Goal: Task Accomplishment & Management: Complete application form

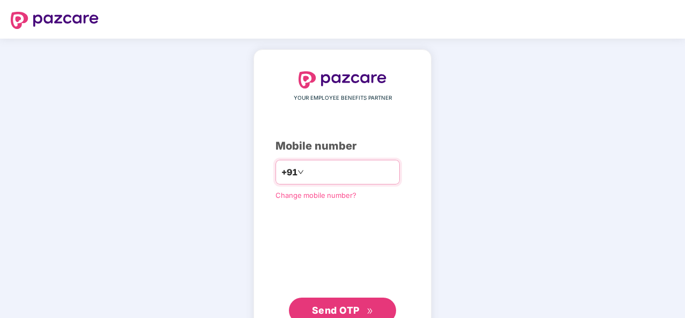
click at [311, 170] on input "number" at bounding box center [350, 172] width 88 height 17
type input "**********"
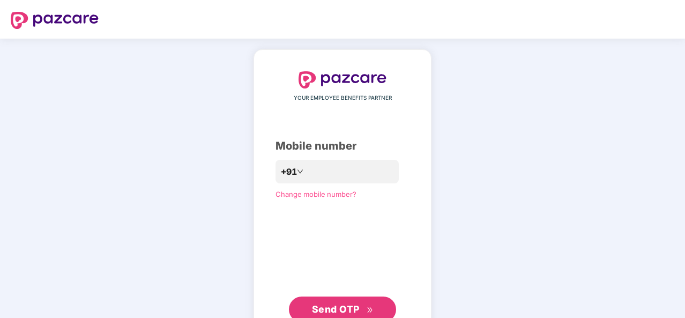
click at [342, 305] on span "Send OTP" at bounding box center [336, 309] width 48 height 11
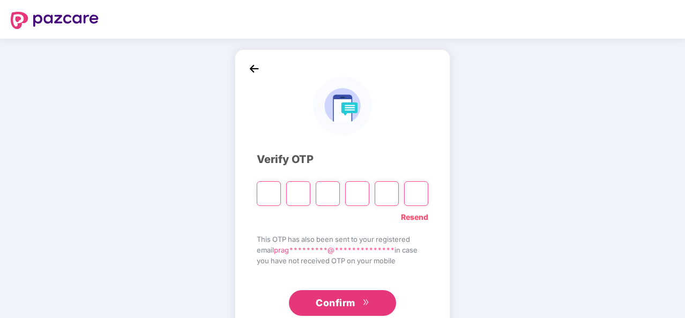
type input "*"
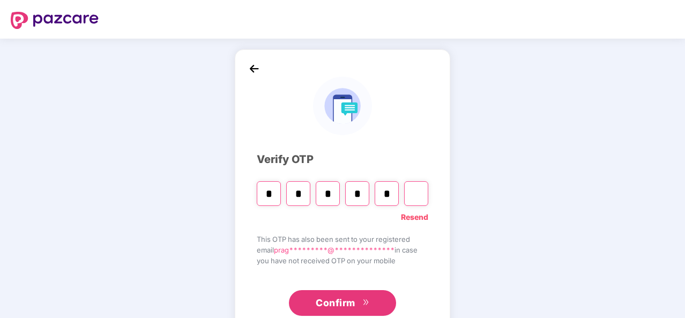
type input "*"
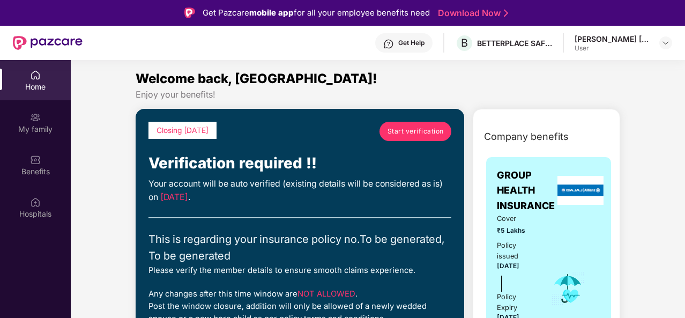
click at [396, 130] on span "Start verification" at bounding box center [416, 131] width 56 height 10
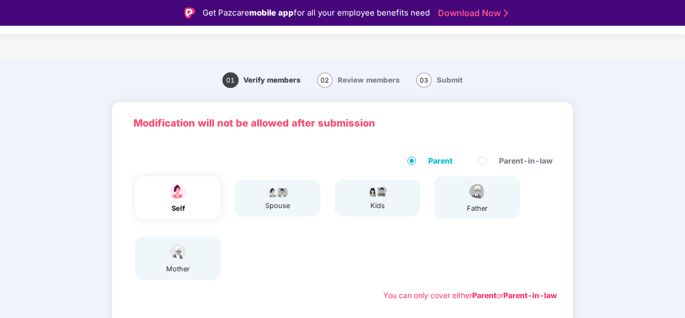
click at [395, 265] on div "self spouse kids father mother" at bounding box center [343, 228] width 438 height 112
click at [683, 104] on div "01 Verify members 02 Review members 03 Submit Modification will not be allowed …" at bounding box center [342, 300] width 685 height 474
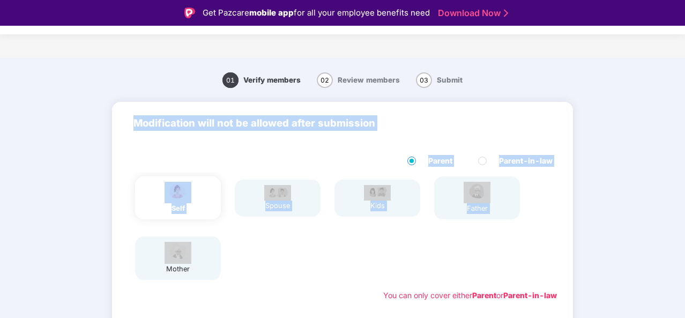
drag, startPoint x: 683, startPoint y: 104, endPoint x: 680, endPoint y: 220, distance: 117.0
click at [680, 220] on div "01 Verify members 02 Review members 03 Submit Modification will not be allowed …" at bounding box center [342, 300] width 685 height 474
click at [540, 234] on div "self spouse kids father mother" at bounding box center [343, 228] width 438 height 112
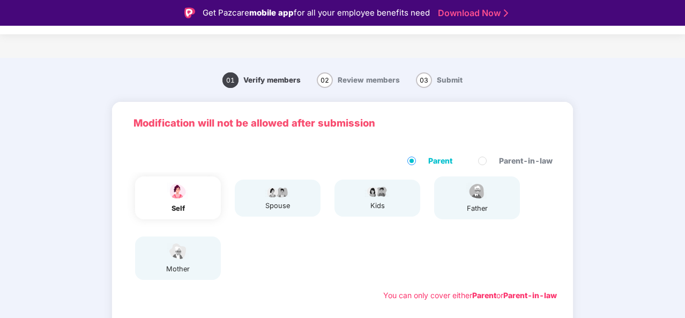
click at [430, 162] on span "Parent" at bounding box center [440, 161] width 33 height 12
click at [490, 205] on div "father" at bounding box center [477, 197] width 86 height 43
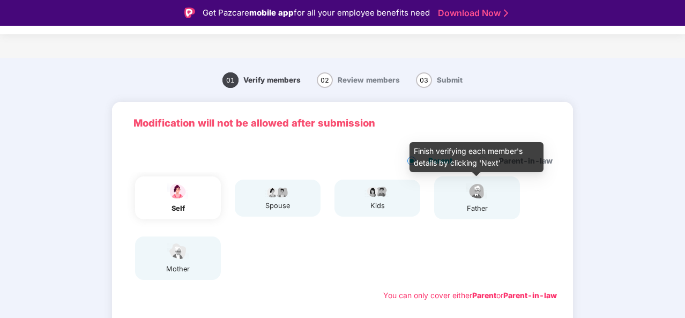
click at [478, 197] on img at bounding box center [477, 191] width 27 height 19
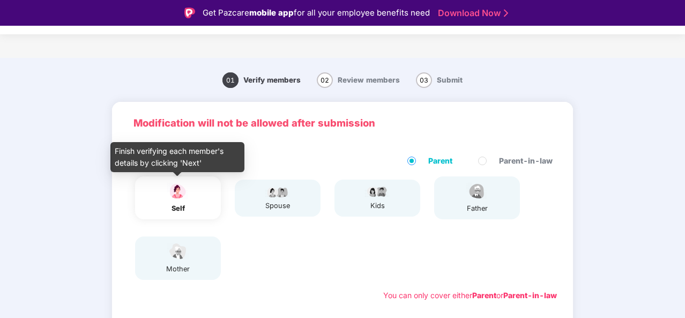
click at [180, 195] on img at bounding box center [178, 191] width 27 height 19
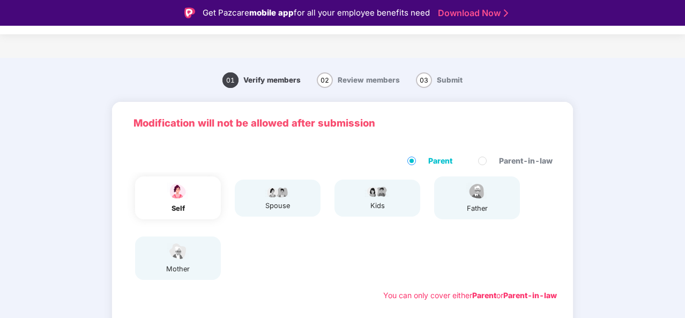
click at [683, 149] on div "01 Verify members 02 Review members 03 Submit Modification will not be allowed …" at bounding box center [342, 300] width 685 height 474
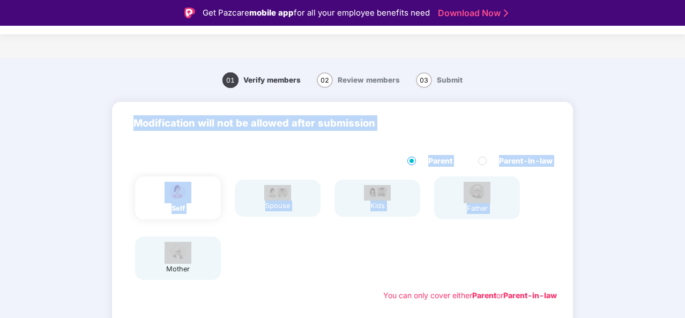
drag, startPoint x: 683, startPoint y: 149, endPoint x: 682, endPoint y: 243, distance: 94.9
click at [682, 243] on div "01 Verify members 02 Review members 03 Submit Modification will not be allowed …" at bounding box center [342, 300] width 685 height 474
click at [410, 132] on div "Modification will not be allowed after submission" at bounding box center [342, 123] width 461 height 42
